Goal: Use online tool/utility

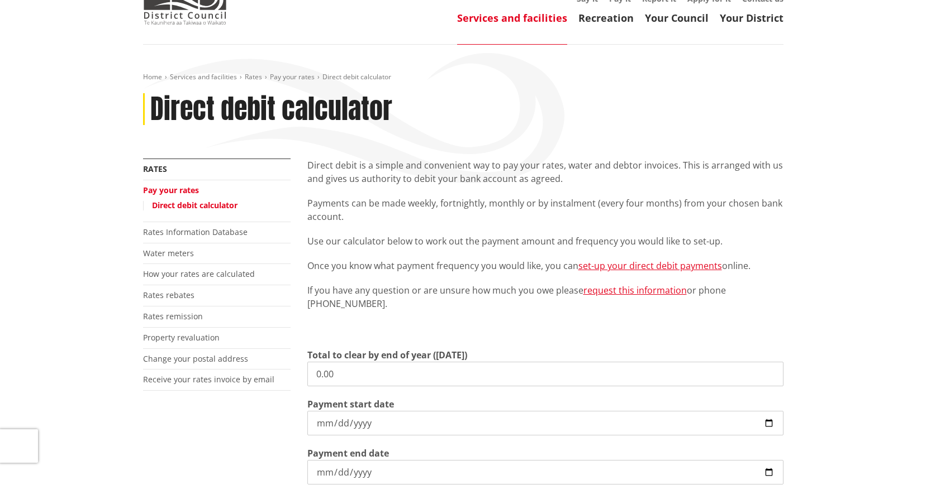
scroll to position [223, 0]
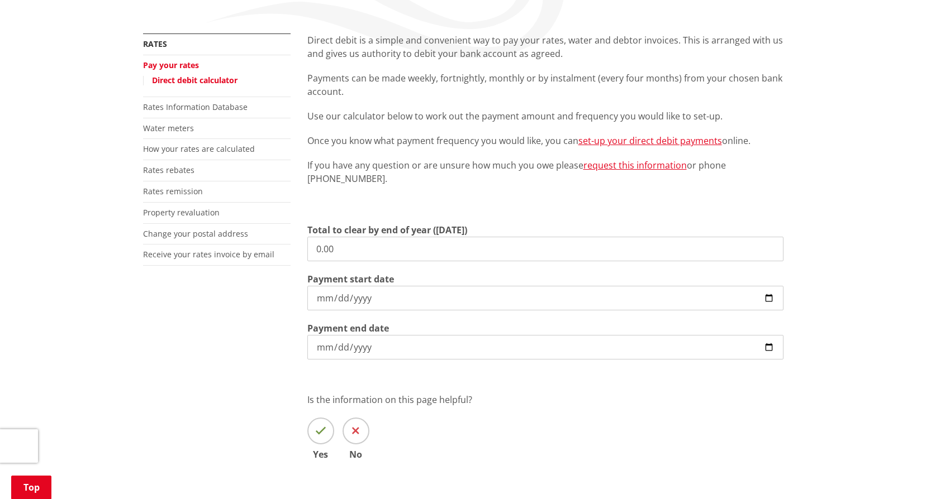
click at [354, 255] on input "0.00" at bounding box center [545, 249] width 476 height 25
type input "0"
type input "8,462.13"
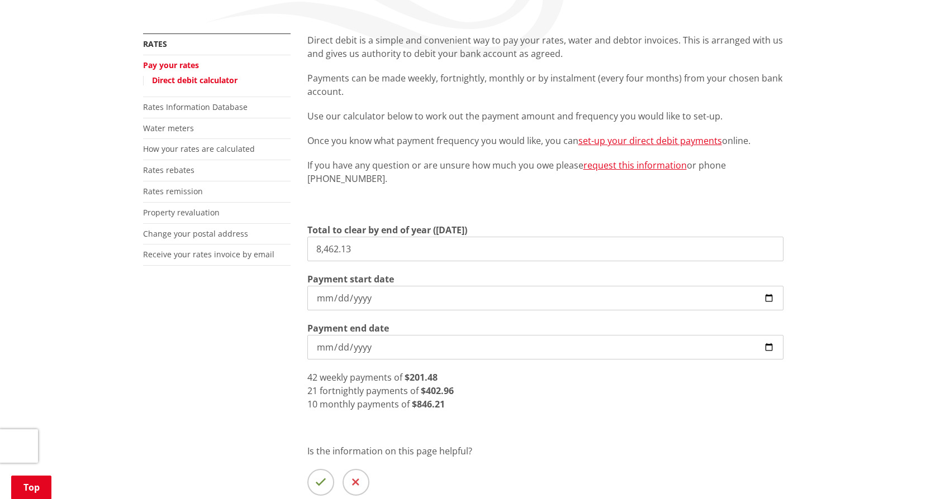
click at [356, 344] on input "[DATE]" at bounding box center [545, 347] width 476 height 25
type input "[DATE]"
click at [386, 302] on input "[DATE]" at bounding box center [545, 298] width 476 height 25
click at [770, 299] on input "[DATE]" at bounding box center [545, 298] width 476 height 25
click at [377, 297] on input "[DATE]" at bounding box center [545, 298] width 476 height 25
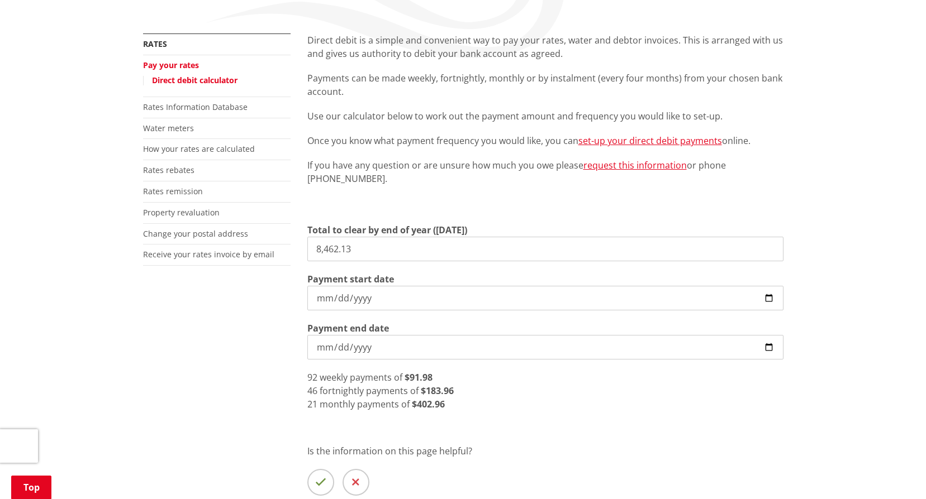
click at [769, 295] on input "[DATE]" at bounding box center [545, 298] width 476 height 25
type input "[DATE]"
drag, startPoint x: 365, startPoint y: 253, endPoint x: 278, endPoint y: 245, distance: 88.0
click at [278, 246] on div "More from this section Rates Pay your rates Direct debit calculator Rates Infor…" at bounding box center [463, 289] width 657 height 511
type input "3,624.99"
